Goal: Book appointment/travel/reservation

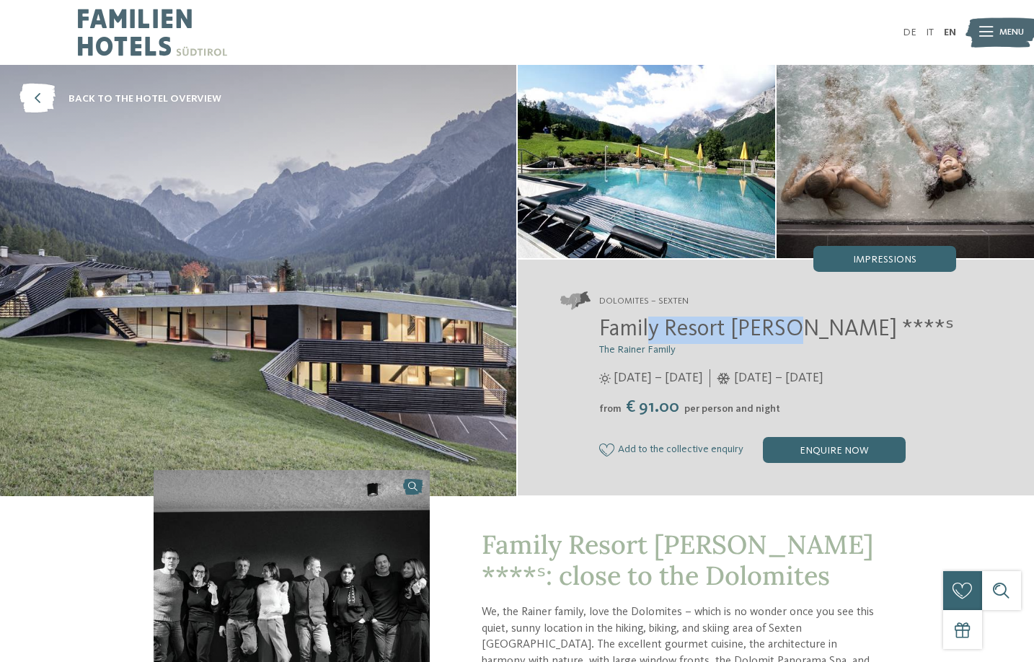
click at [134, 26] on img at bounding box center [152, 32] width 149 height 65
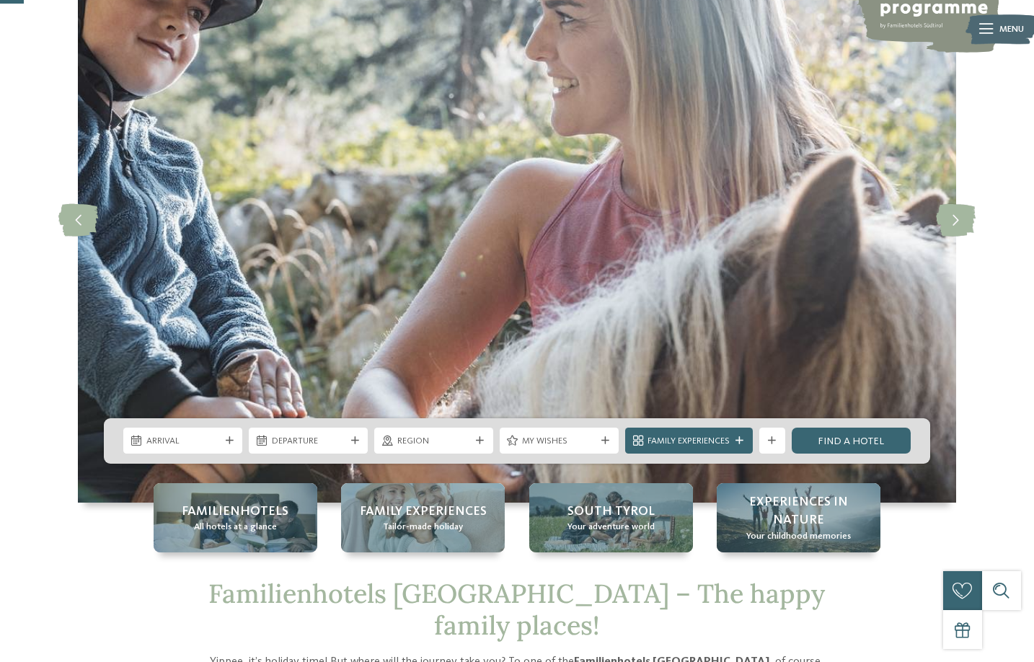
scroll to position [147, 0]
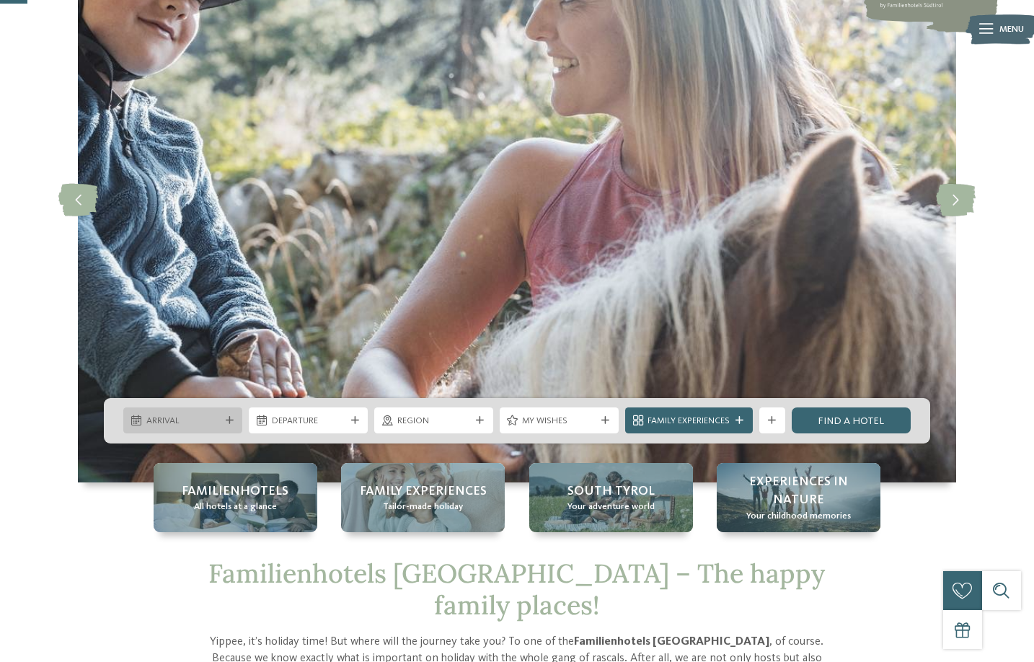
click at [218, 424] on span "Arrival" at bounding box center [183, 421] width 74 height 13
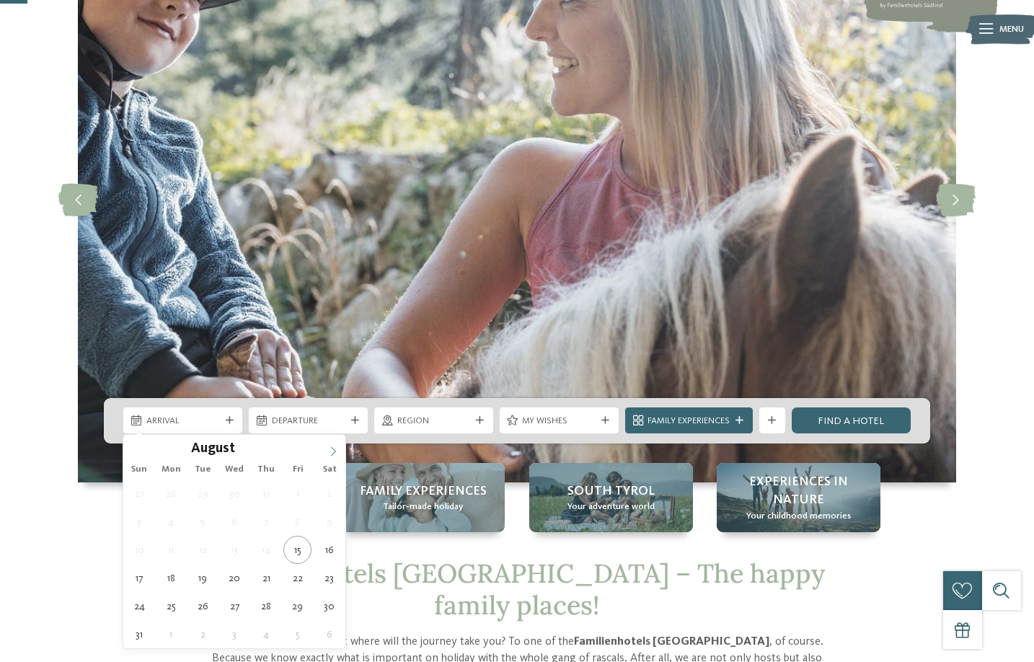
click at [329, 446] on icon at bounding box center [333, 451] width 10 height 10
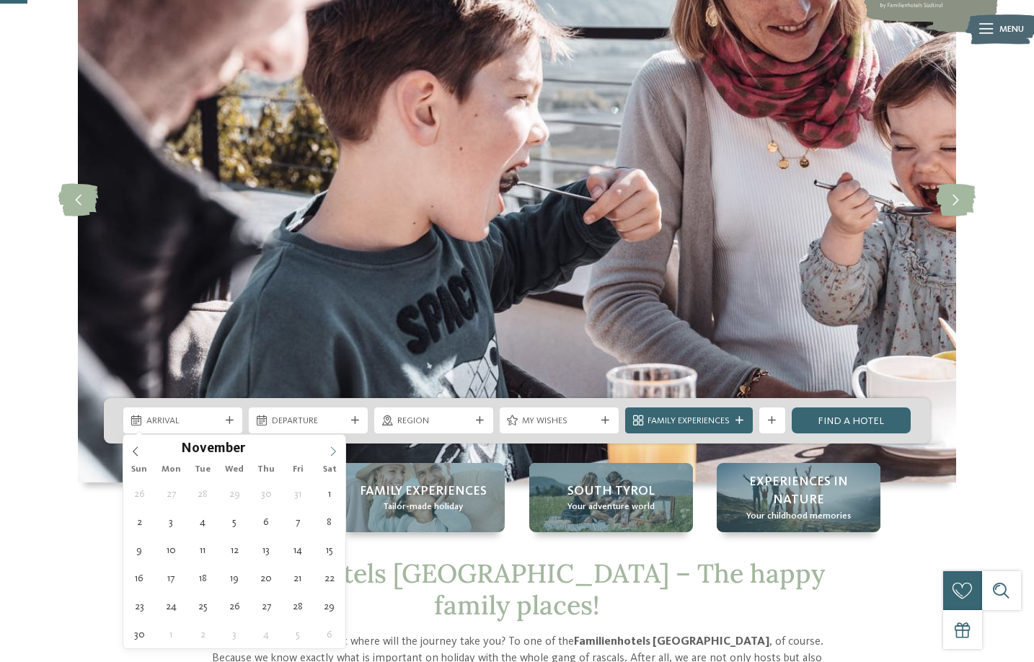
click at [329, 446] on icon at bounding box center [333, 451] width 10 height 10
type input "****"
click at [328, 453] on icon at bounding box center [333, 451] width 10 height 10
type div "10.01.2026"
type input "****"
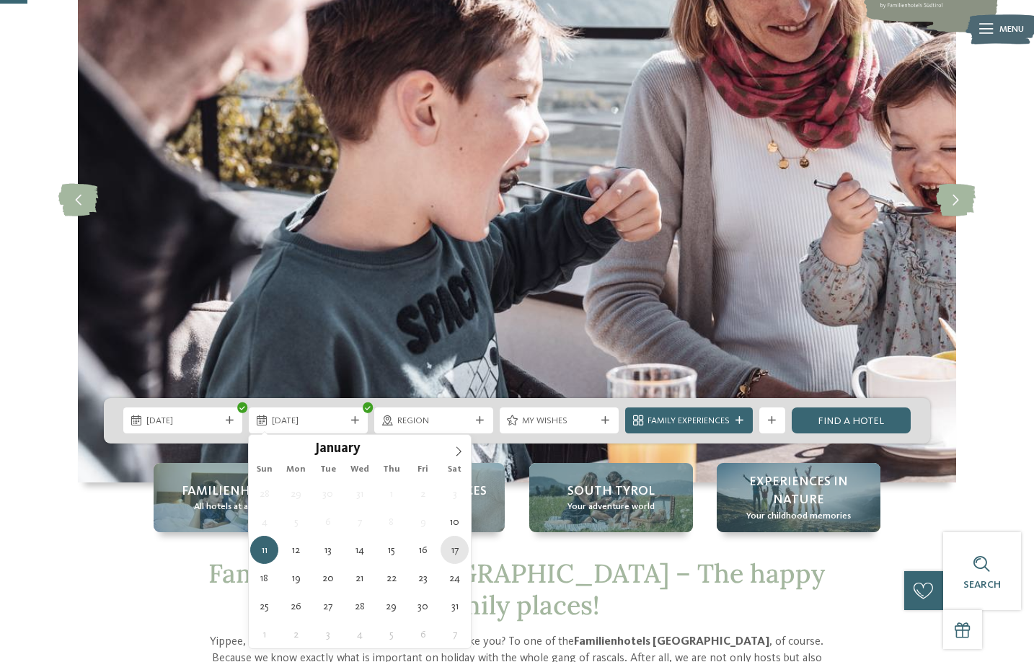
type div "17.01.2026"
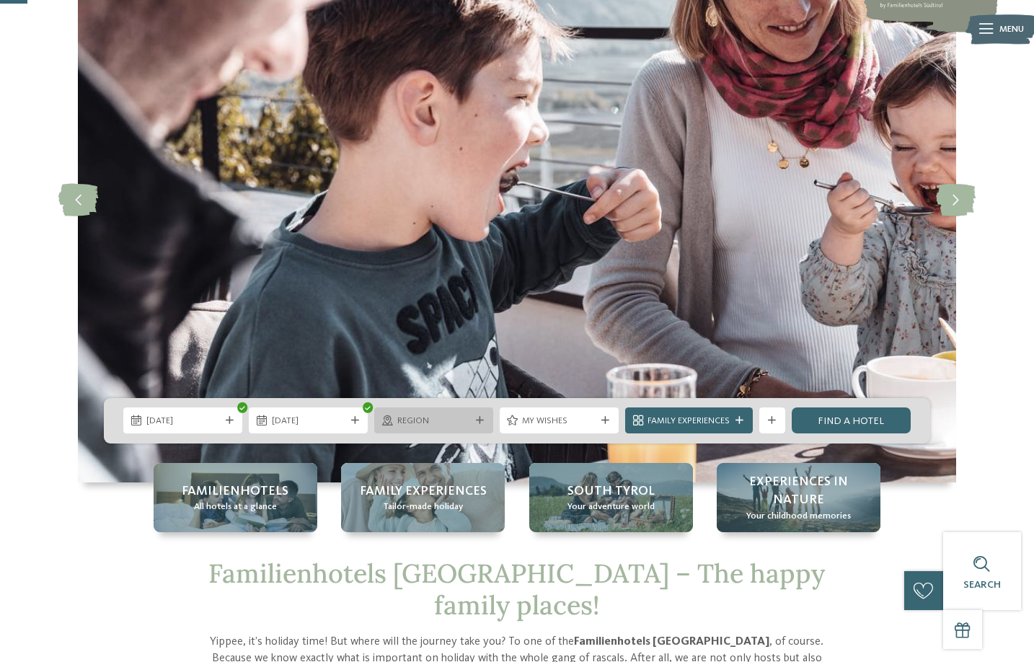
click at [460, 415] on span "Region" at bounding box center [434, 421] width 74 height 13
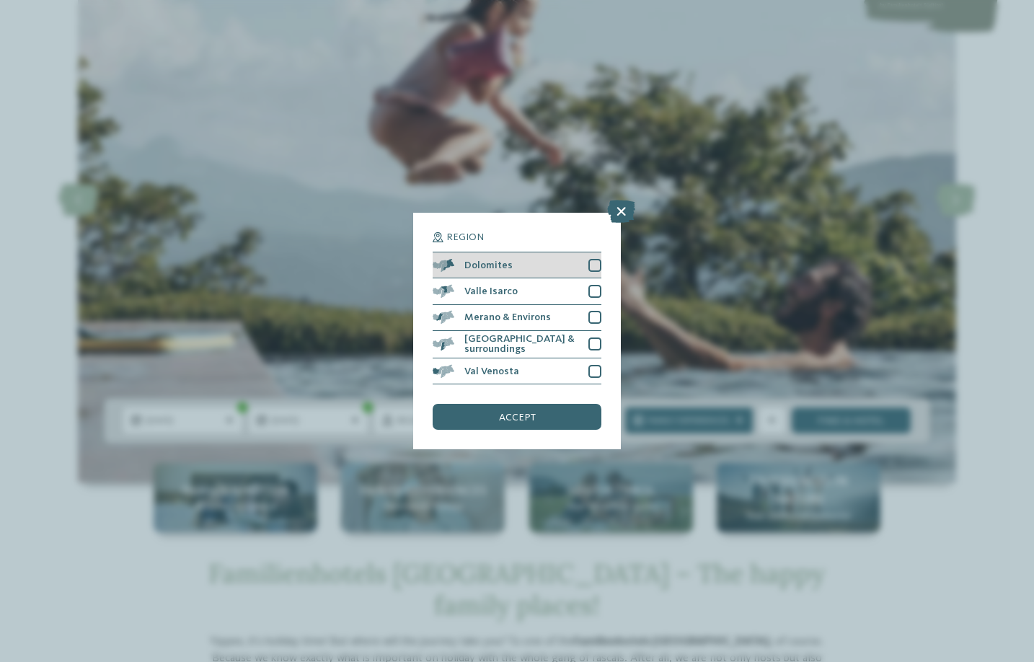
click at [506, 269] on span "Dolomites" at bounding box center [488, 265] width 48 height 10
click at [521, 415] on span "accept" at bounding box center [517, 418] width 37 height 10
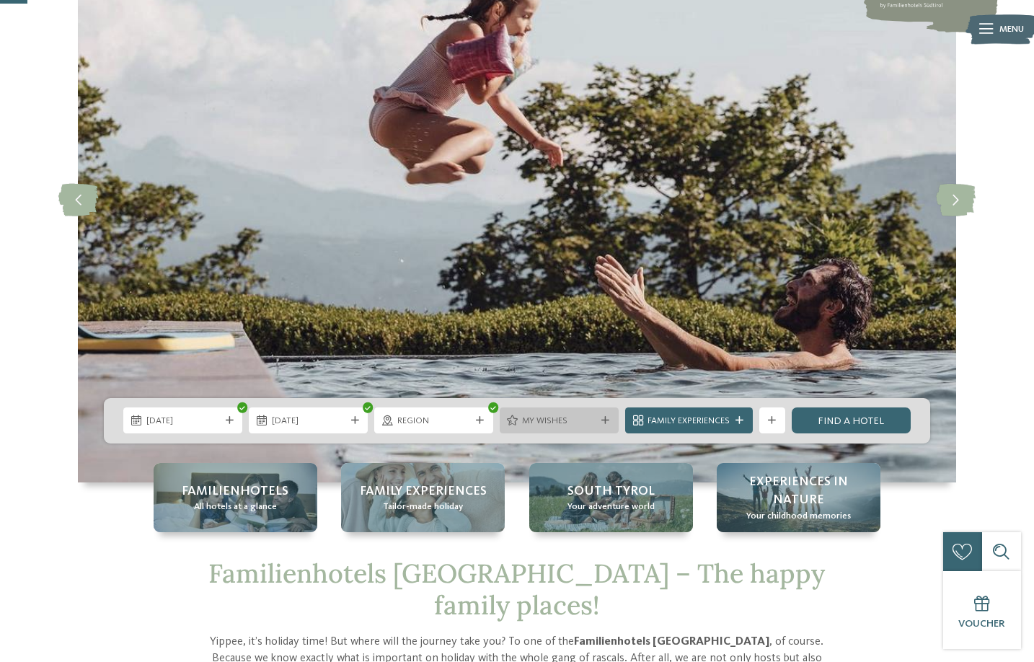
click at [557, 415] on span "My wishes" at bounding box center [559, 421] width 74 height 13
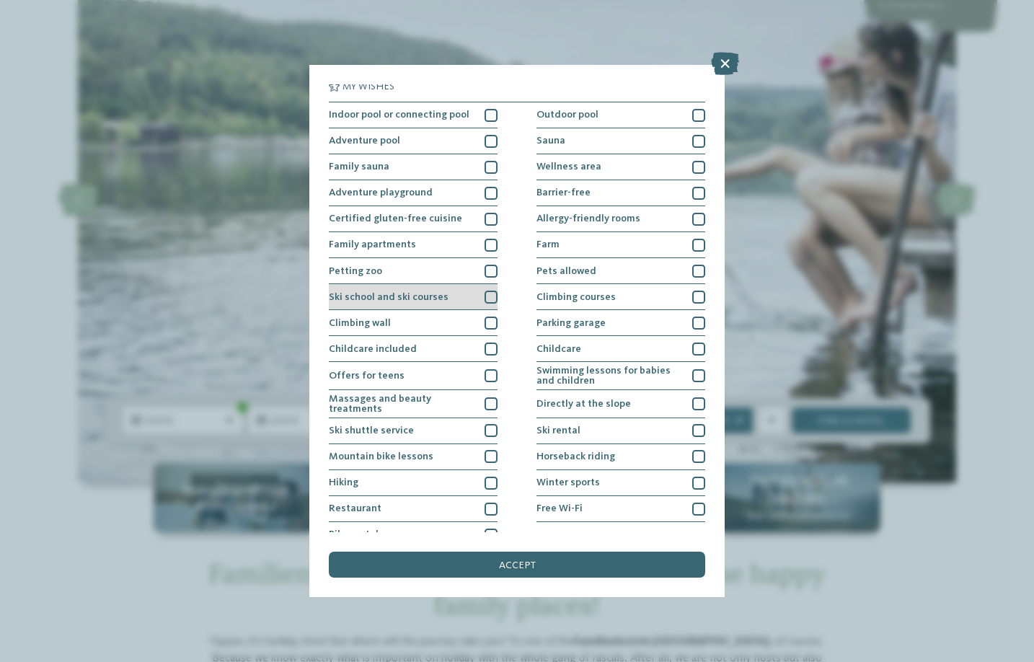
scroll to position [0, 0]
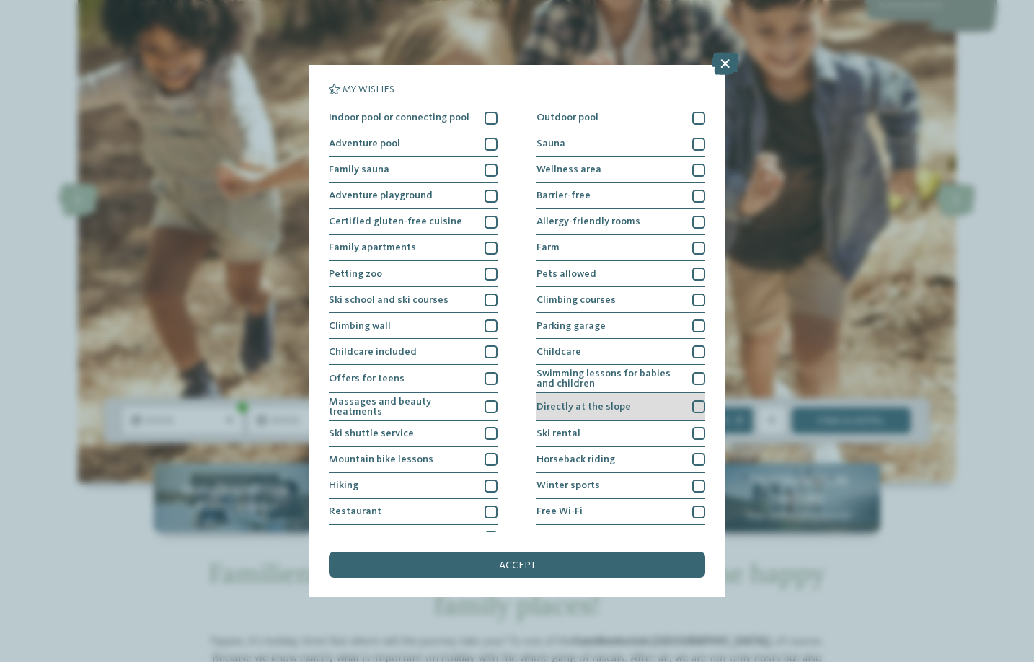
click at [640, 397] on div "Directly at the slope" at bounding box center [621, 407] width 169 height 28
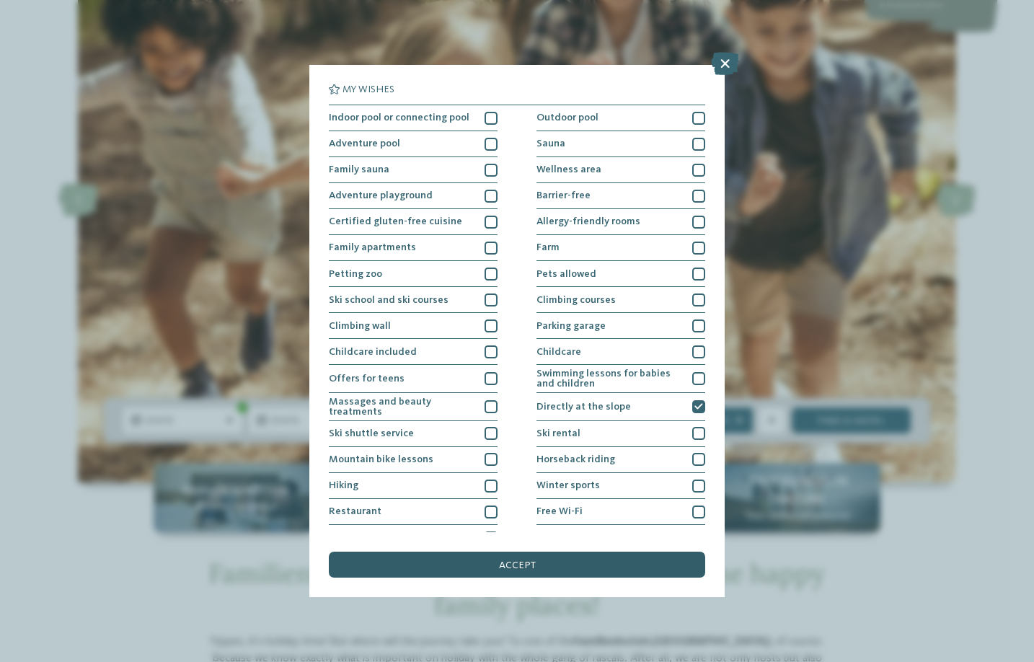
click at [567, 565] on div "accept" at bounding box center [517, 565] width 376 height 26
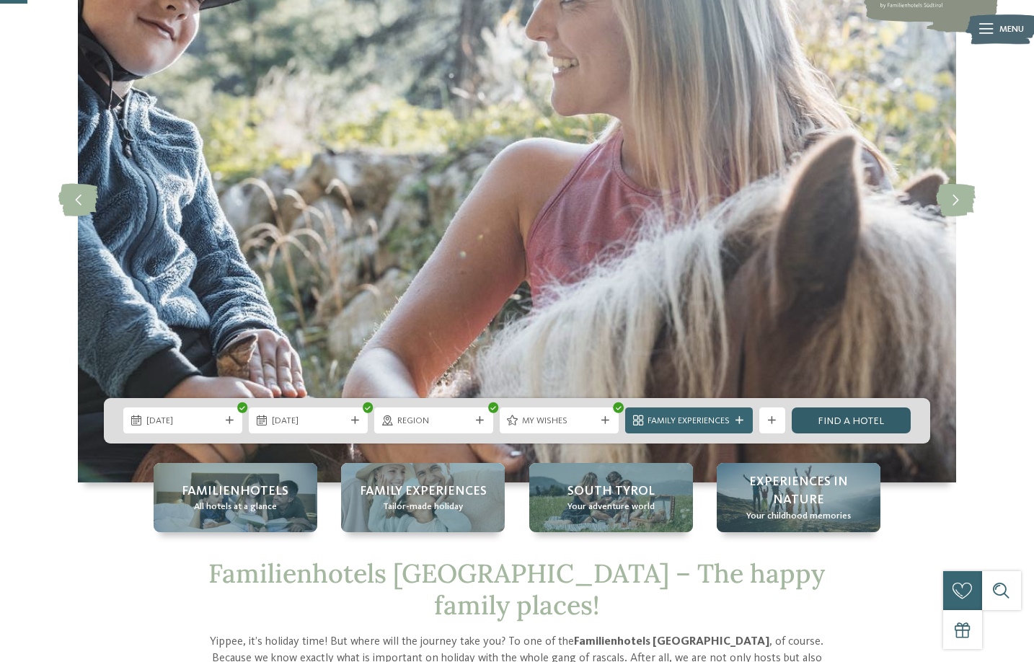
click at [824, 420] on link "Find a hotel" at bounding box center [851, 420] width 119 height 26
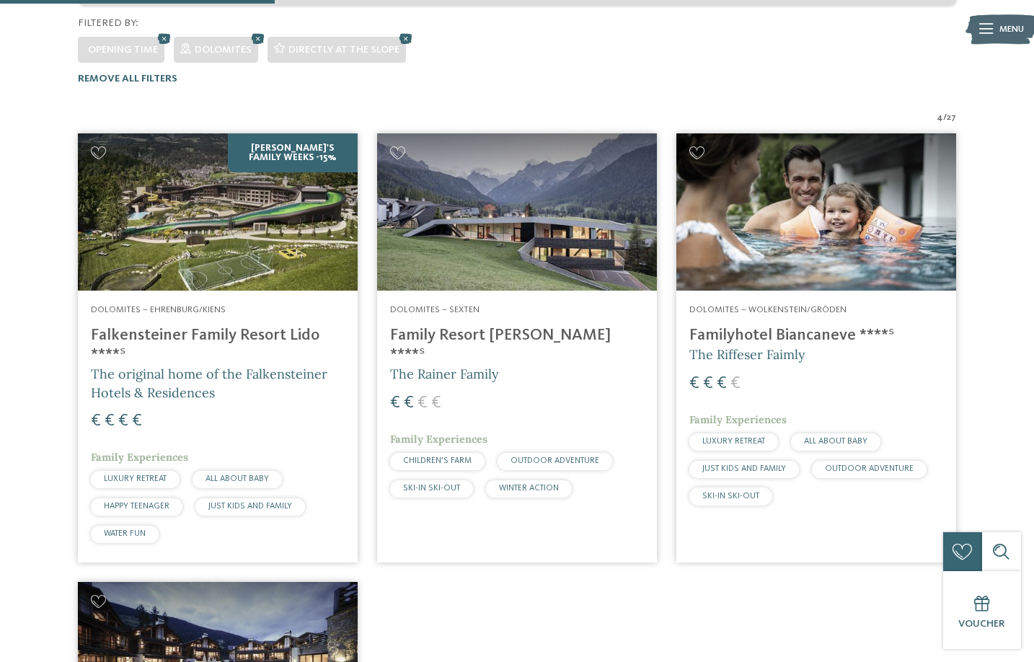
scroll to position [369, 0]
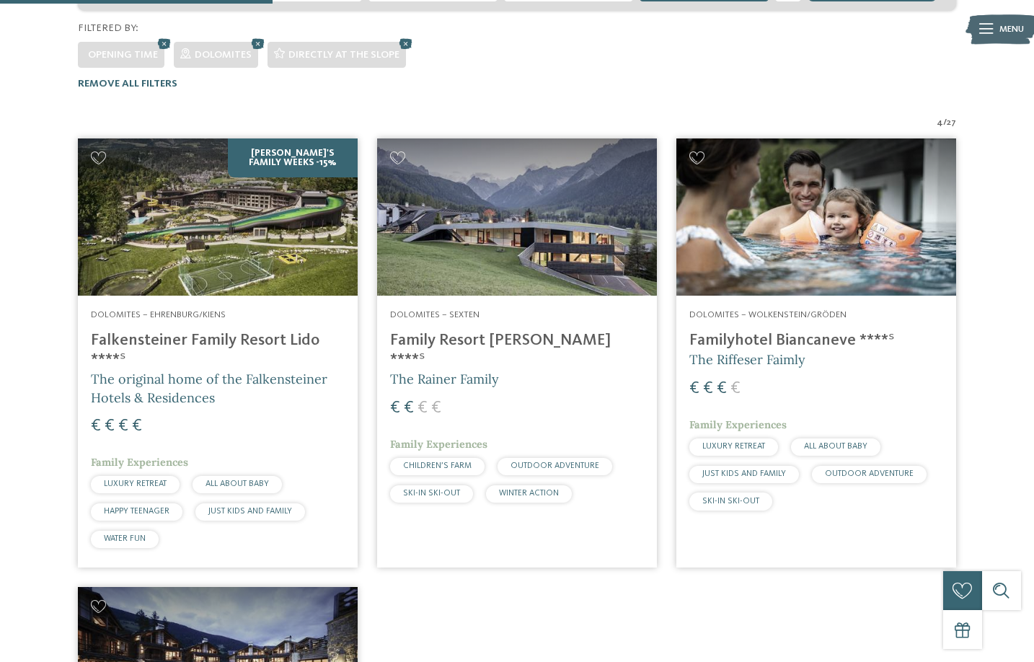
click at [804, 331] on h4 "Familyhotel Biancaneve ****ˢ" at bounding box center [816, 340] width 254 height 19
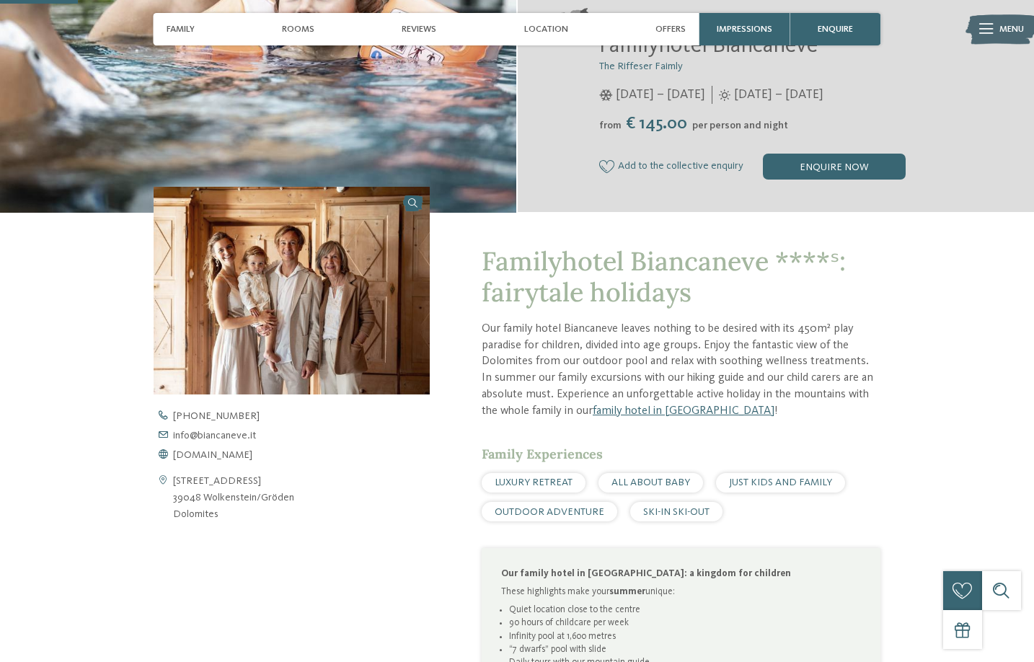
scroll to position [266, 0]
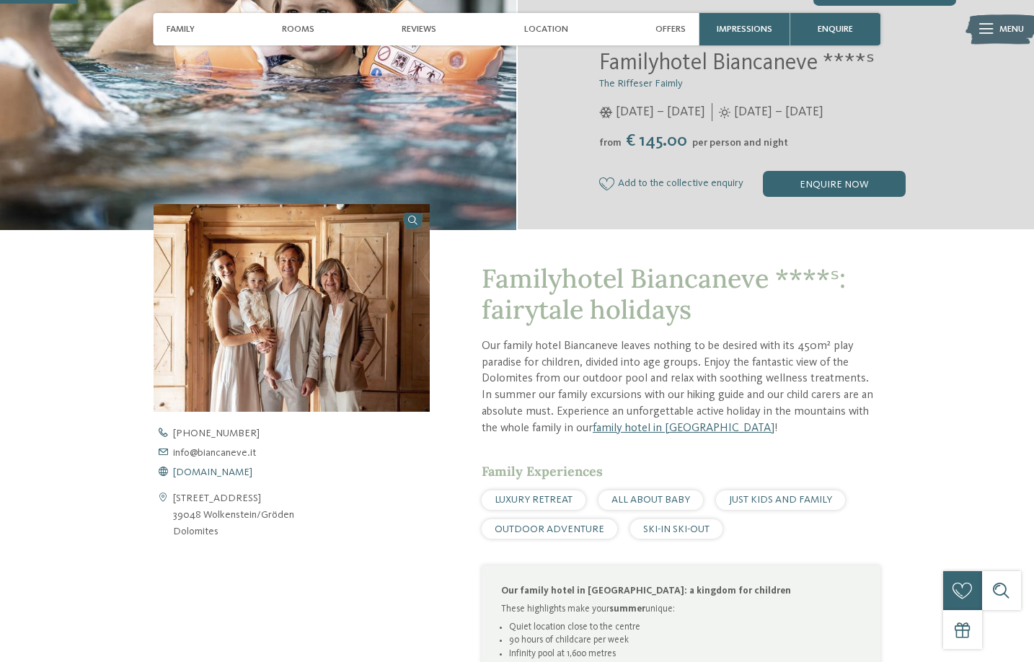
click at [252, 468] on span "www.biancaneve.it" at bounding box center [212, 472] width 79 height 10
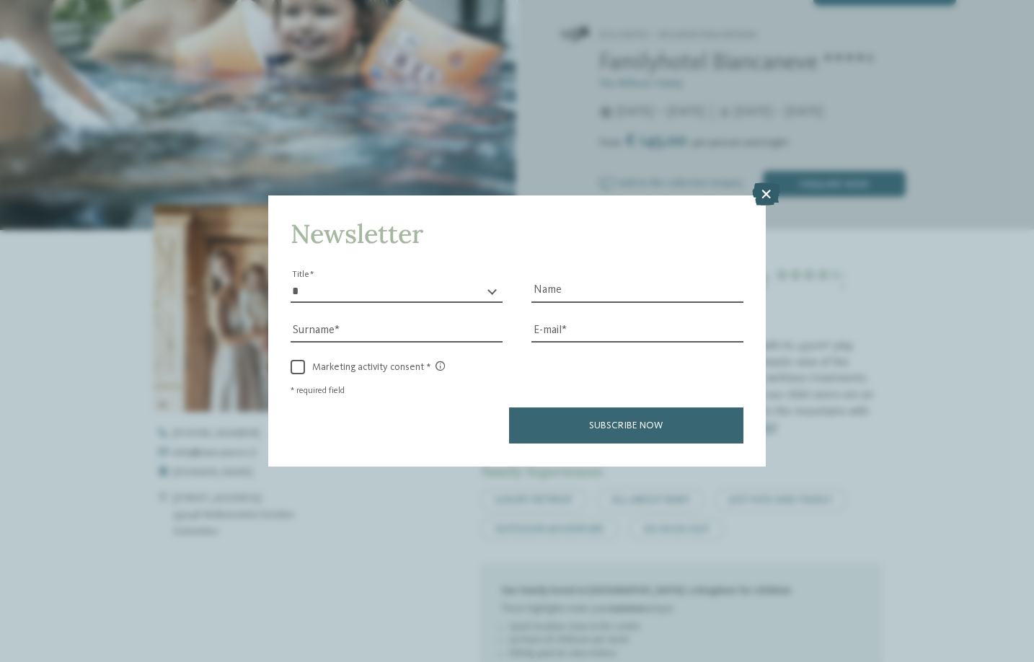
click at [768, 189] on icon at bounding box center [766, 194] width 28 height 23
